Goal: Transaction & Acquisition: Obtain resource

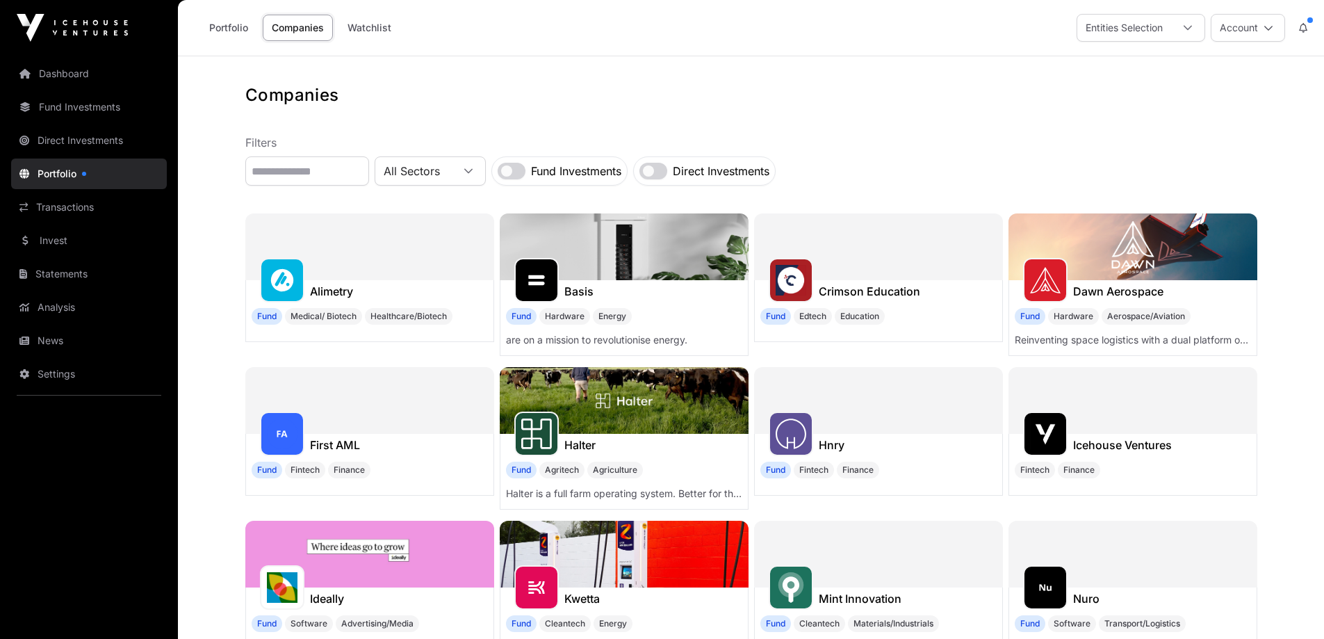
click at [47, 272] on link "Statements" at bounding box center [89, 274] width 156 height 31
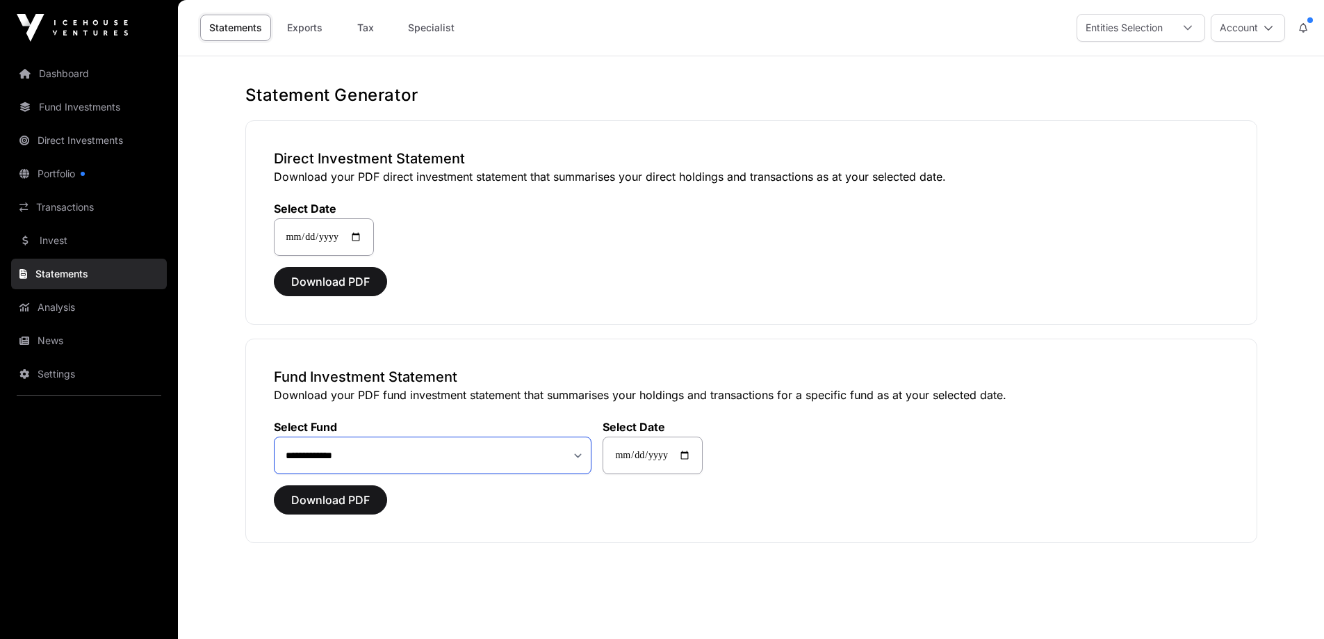
click at [578, 462] on select "**********" at bounding box center [433, 455] width 318 height 38
click at [352, 281] on span "Download PDF" at bounding box center [330, 281] width 79 height 17
click at [70, 211] on link "Transactions" at bounding box center [89, 207] width 156 height 31
click at [72, 194] on link "Transactions" at bounding box center [89, 207] width 156 height 31
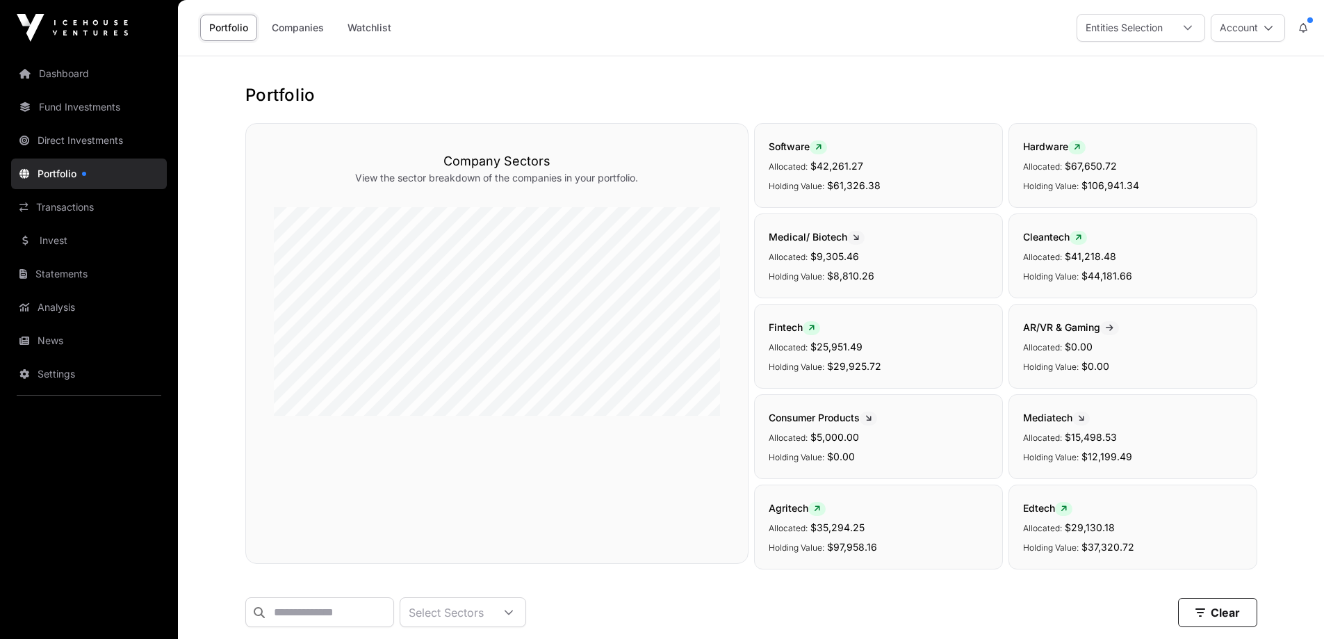
click at [52, 210] on link "Transactions" at bounding box center [89, 207] width 156 height 31
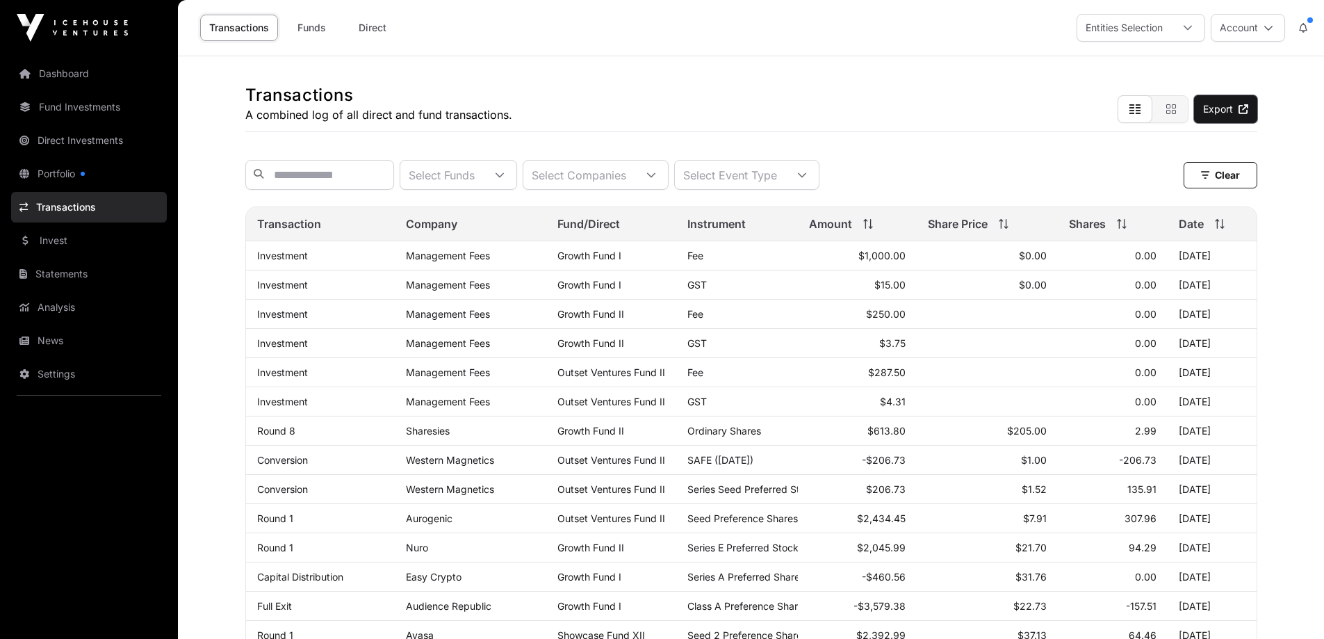
click at [1237, 101] on link "Export" at bounding box center [1225, 109] width 63 height 28
click at [45, 169] on link "Portfolio" at bounding box center [89, 173] width 156 height 31
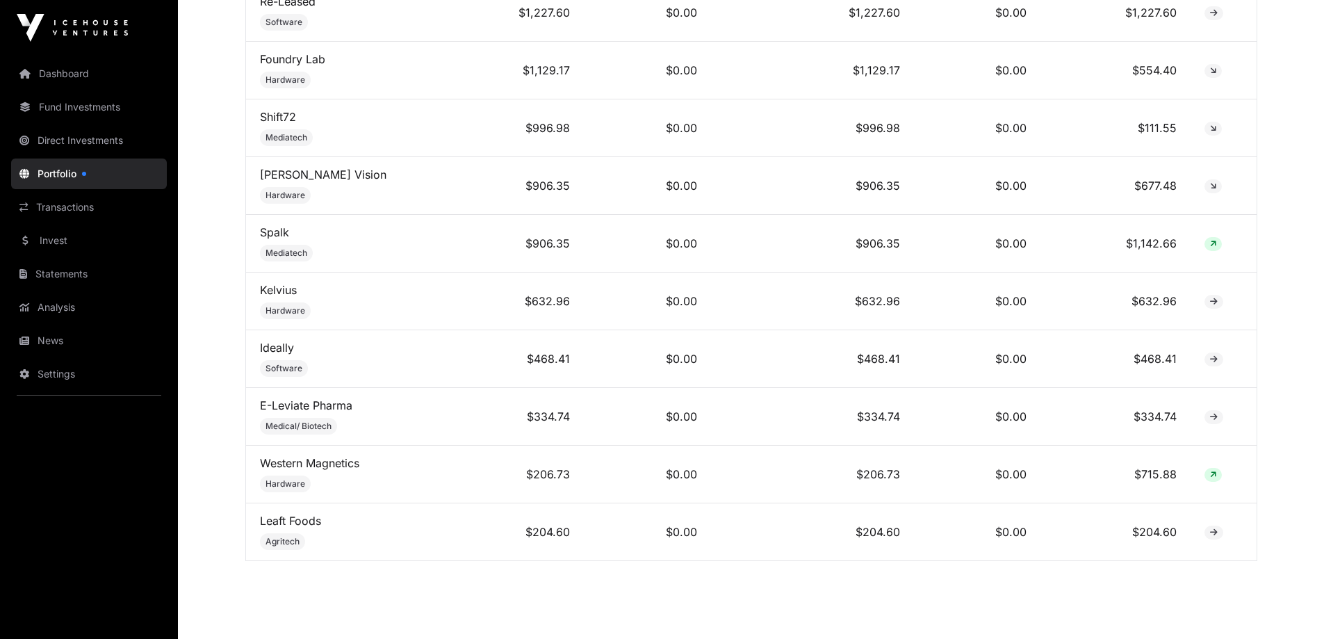
scroll to position [3227, 0]
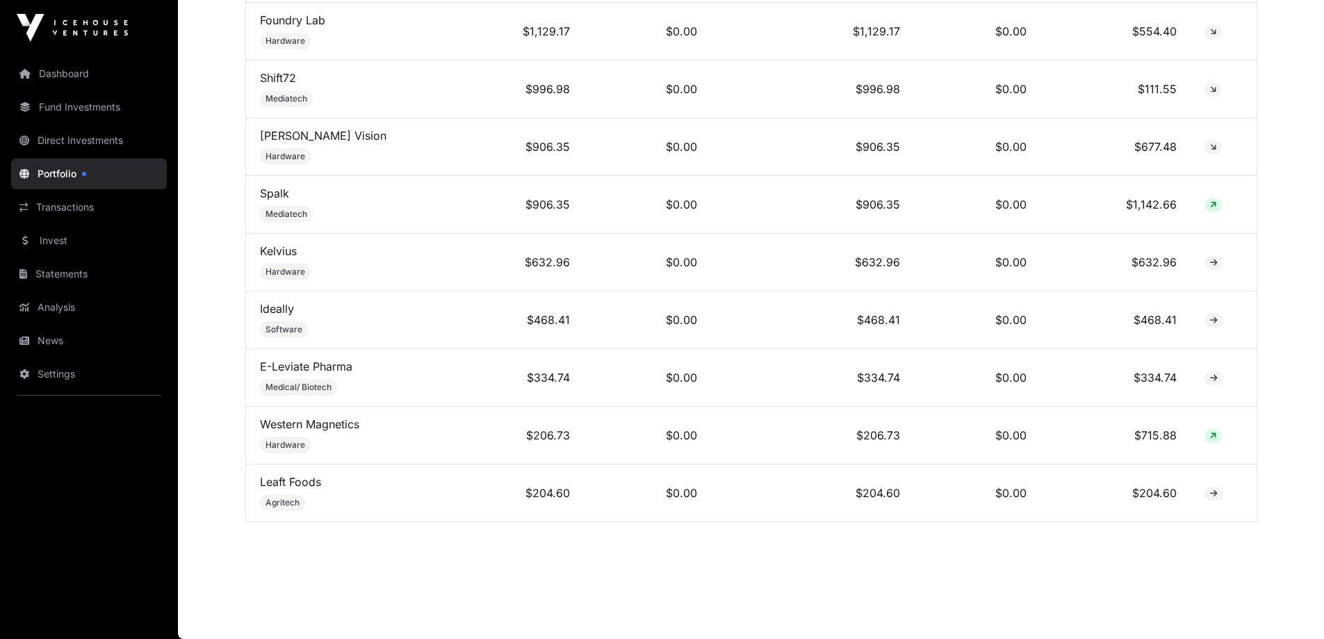
drag, startPoint x: 263, startPoint y: 225, endPoint x: 1179, endPoint y: 523, distance: 963.2
copy div "Select Sectors Clear Filters"
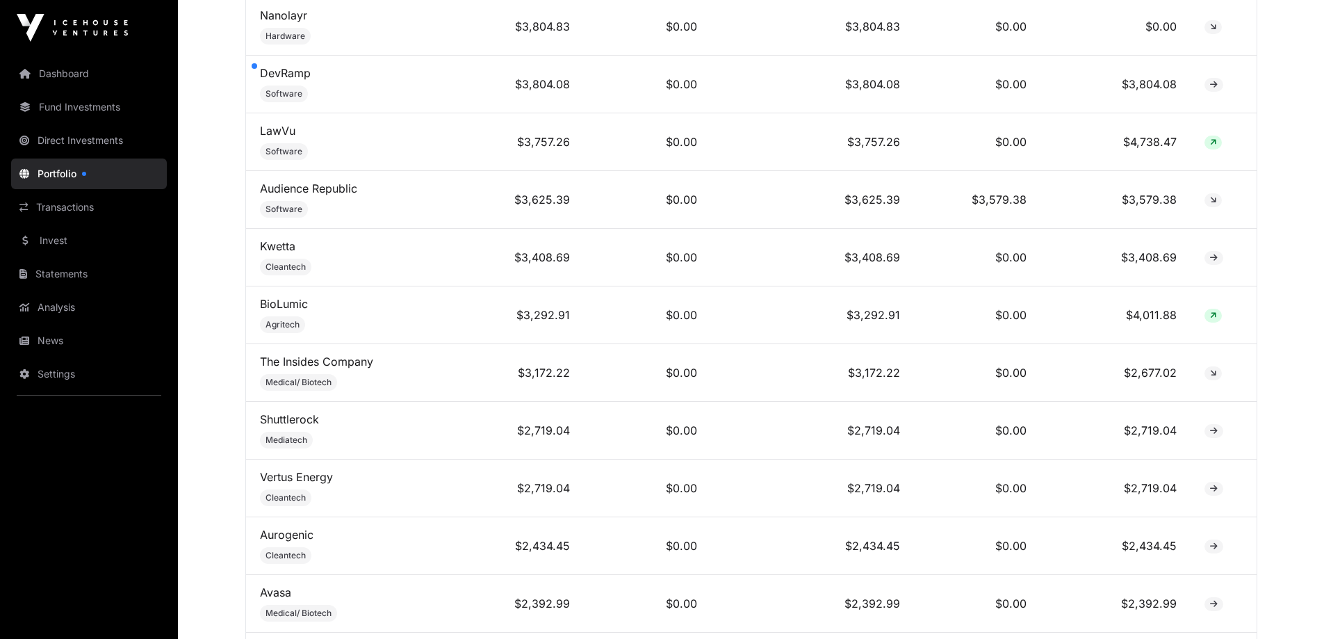
scroll to position [1698, 0]
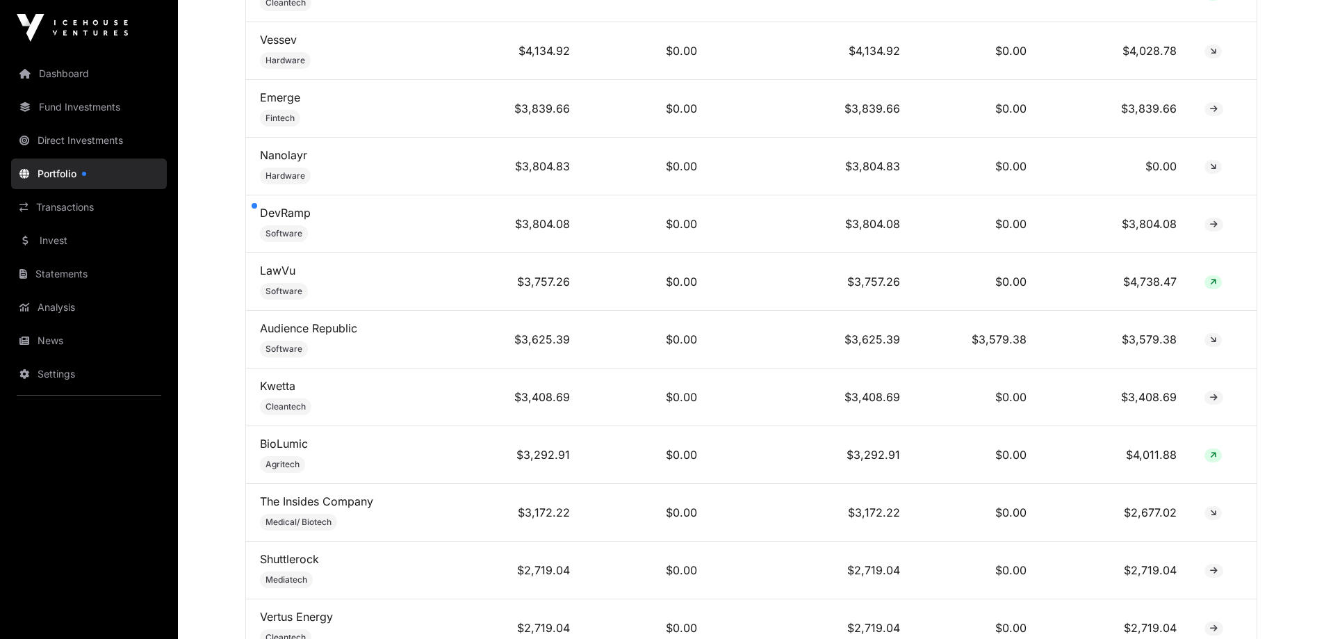
click at [115, 141] on link "Direct Investments" at bounding box center [89, 140] width 156 height 31
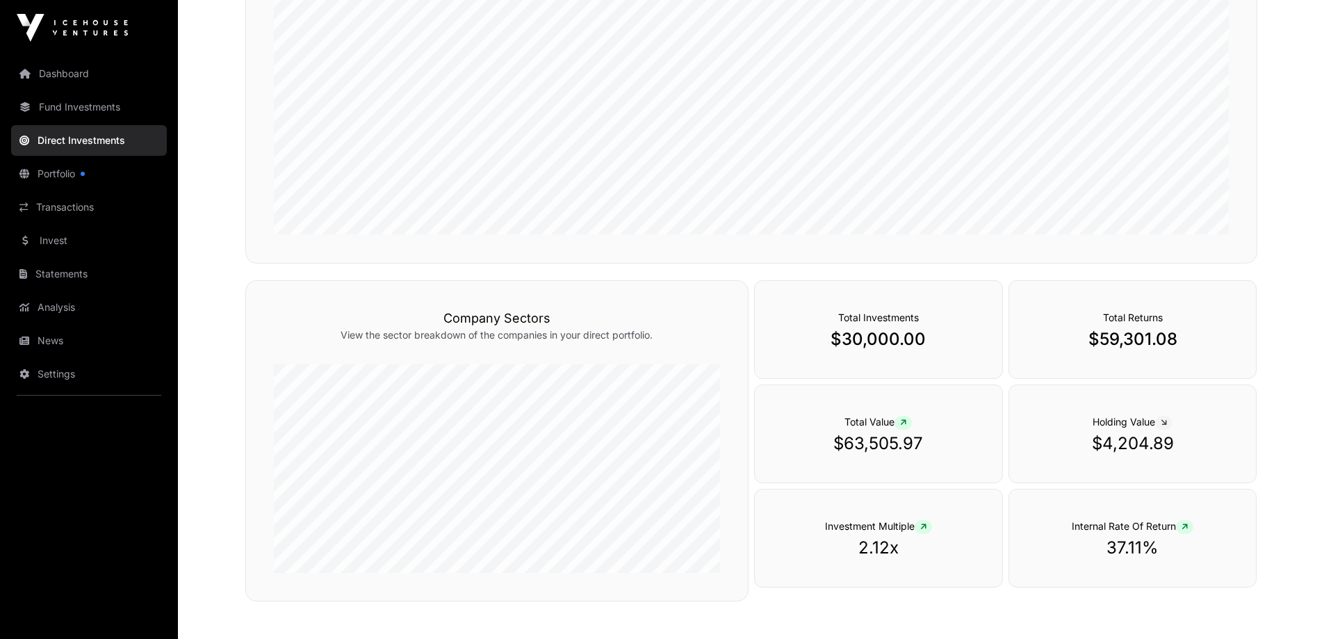
scroll to position [38, 0]
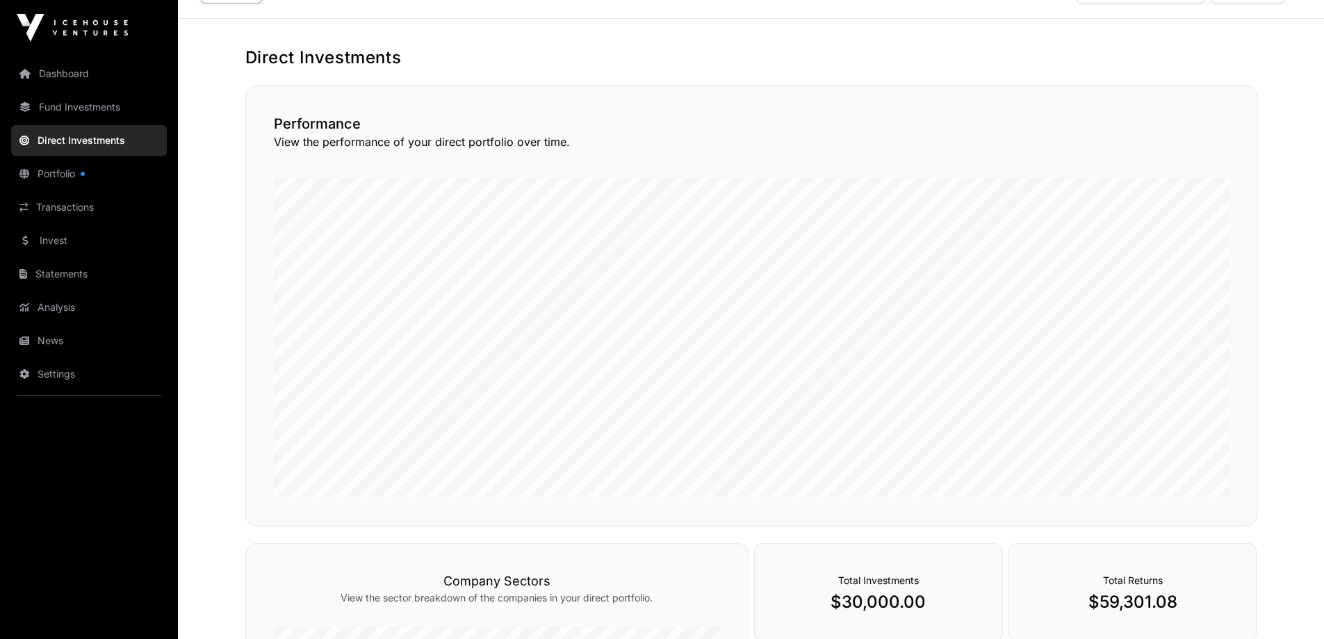
click at [45, 104] on link "Fund Investments" at bounding box center [89, 107] width 156 height 31
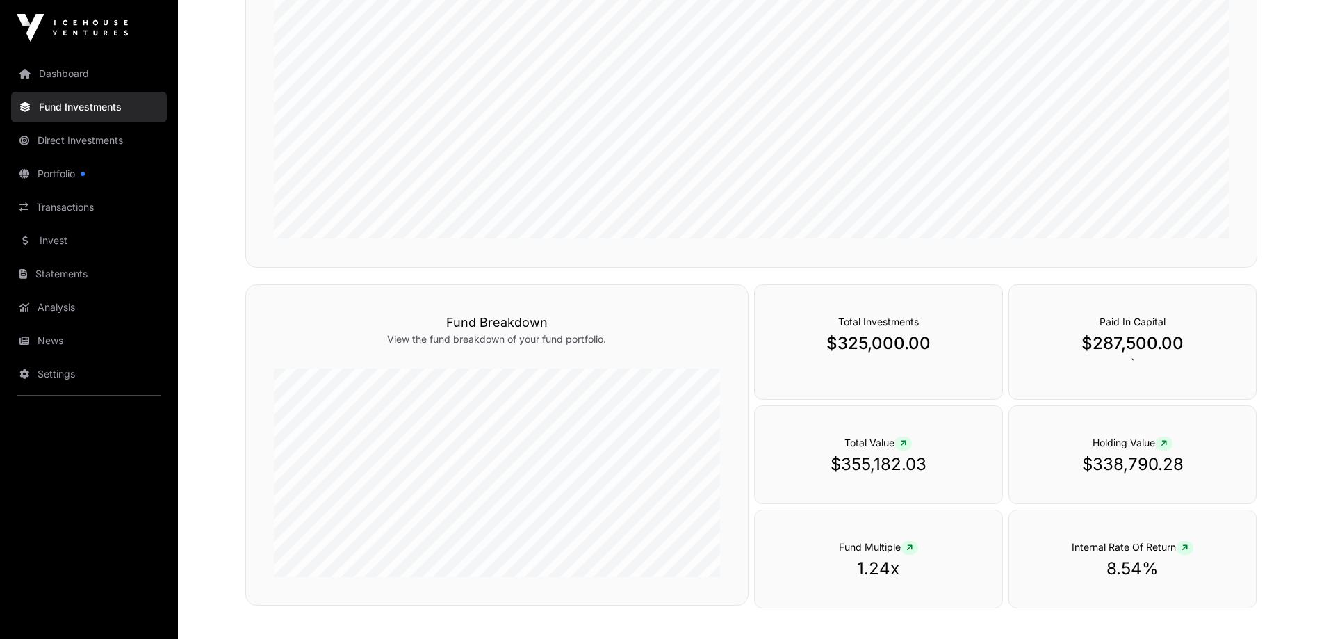
scroll to position [764, 0]
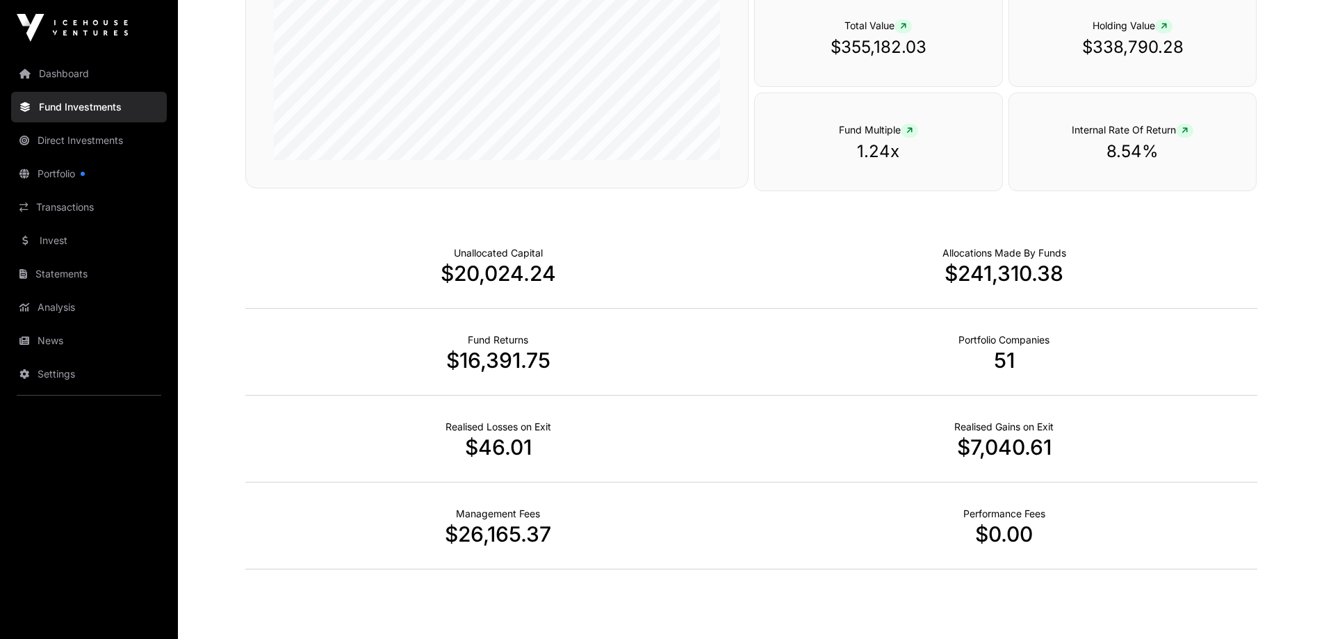
drag, startPoint x: 481, startPoint y: 83, endPoint x: 1279, endPoint y: 256, distance: 816.3
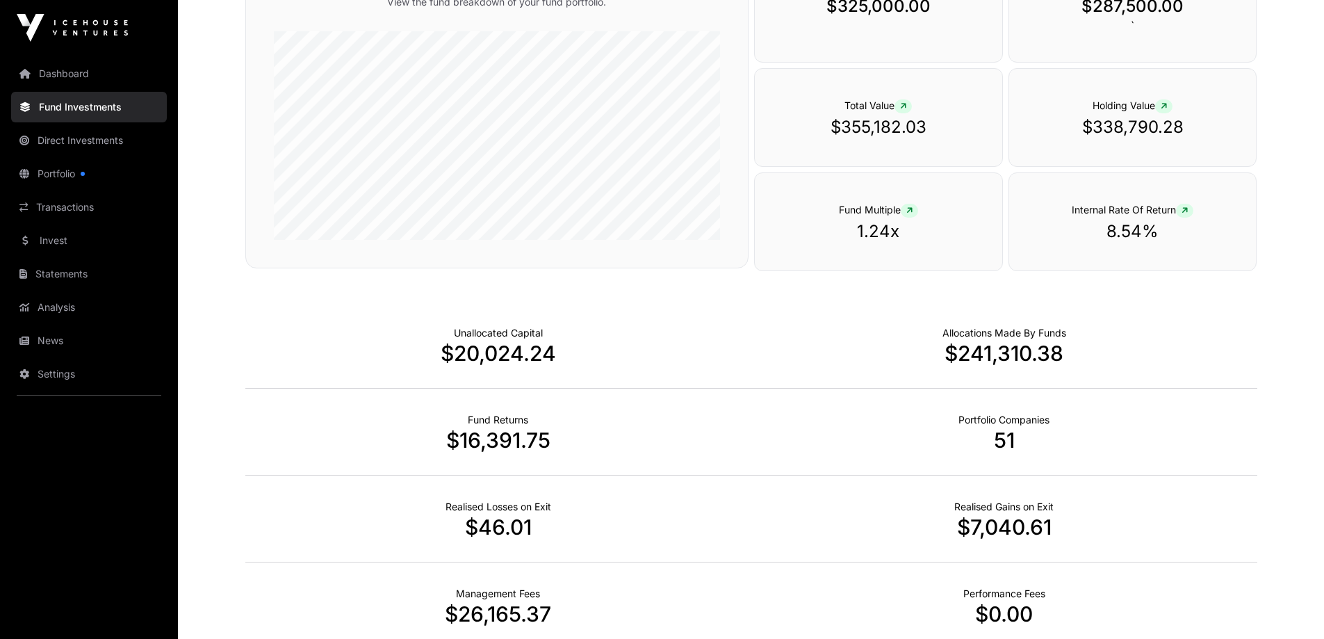
scroll to position [534, 0]
